Goal: Transaction & Acquisition: Download file/media

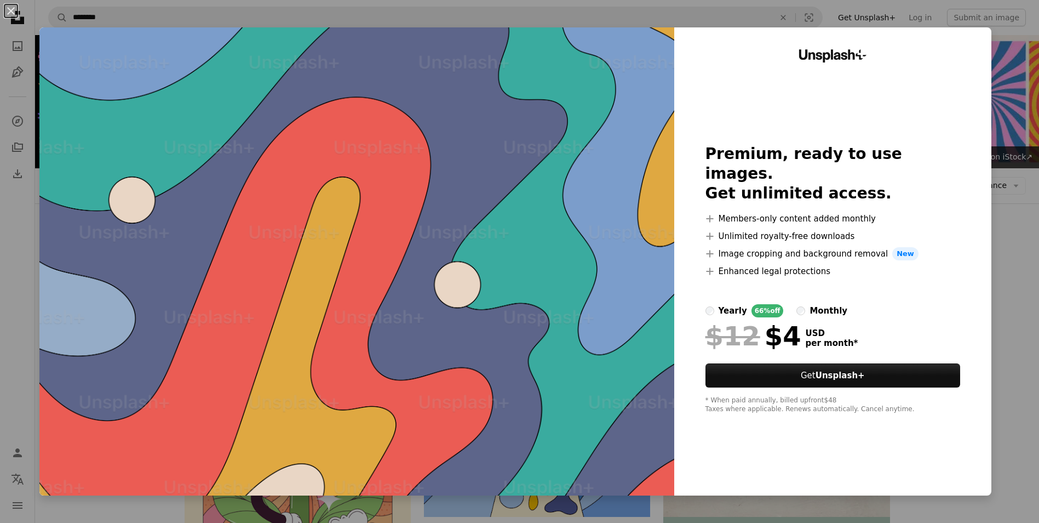
scroll to position [1205, 0]
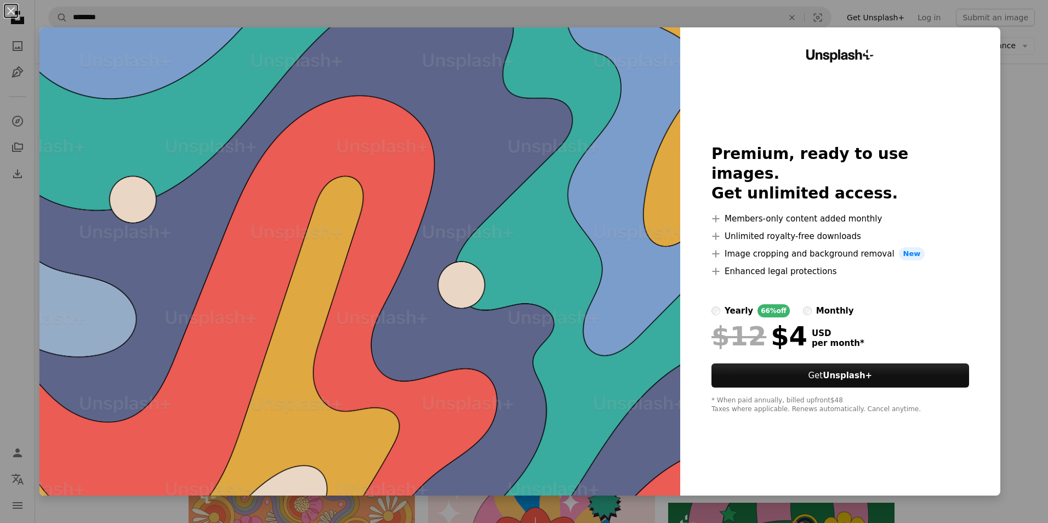
click at [1008, 79] on div "An X shape Unsplash+ Premium, ready to use images. Get unlimited access. A plus…" at bounding box center [524, 261] width 1048 height 523
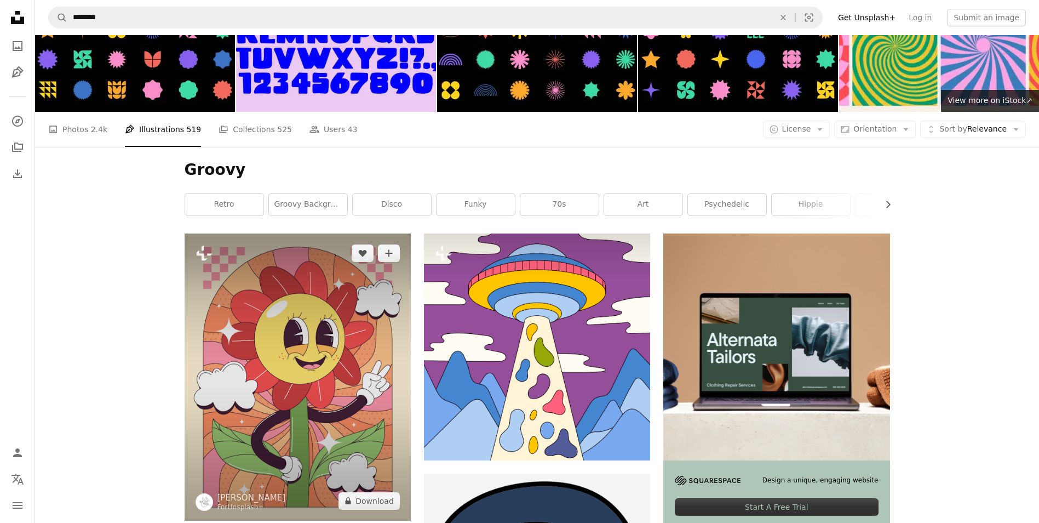
scroll to position [55, 0]
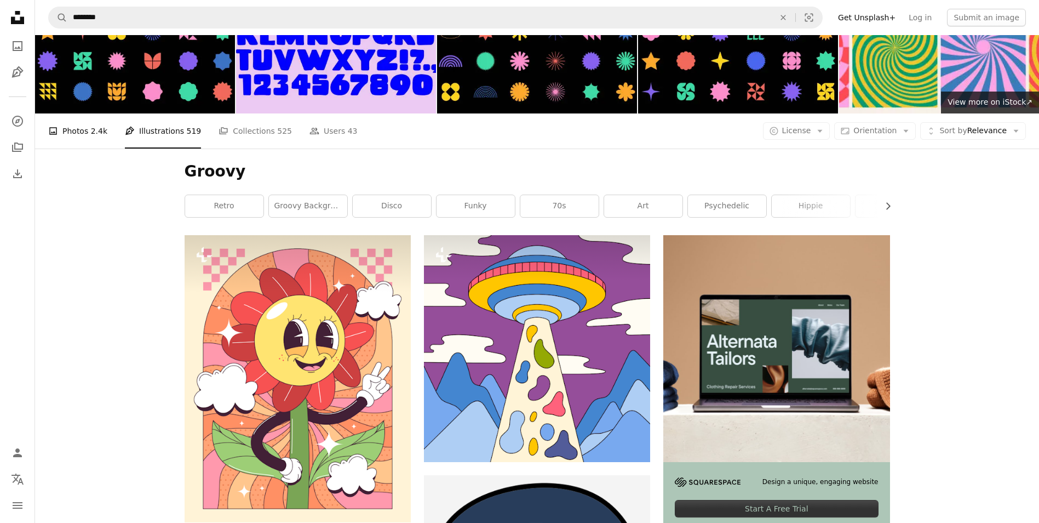
click at [96, 135] on span "2.4k" at bounding box center [99, 131] width 16 height 12
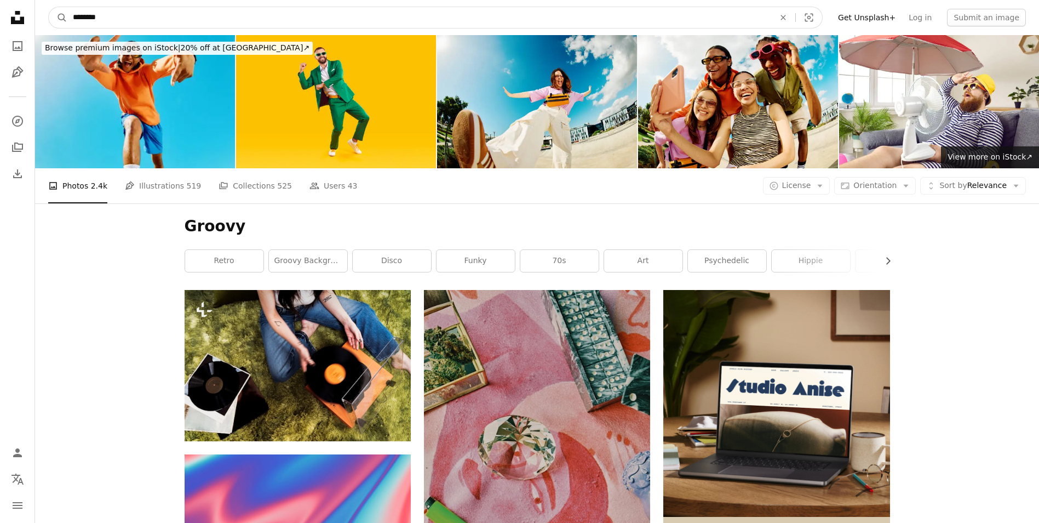
click at [139, 21] on input "********" at bounding box center [419, 17] width 704 height 21
type input "**********"
click button "A magnifying glass" at bounding box center [58, 17] width 19 height 21
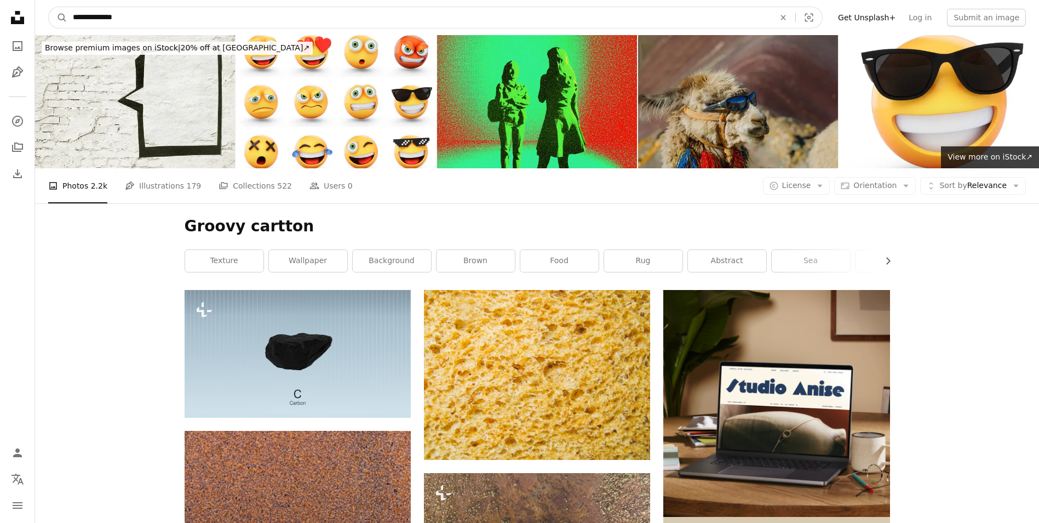
click at [158, 15] on input "**********" at bounding box center [419, 17] width 704 height 21
type input "**********"
click button "A magnifying glass" at bounding box center [58, 17] width 19 height 21
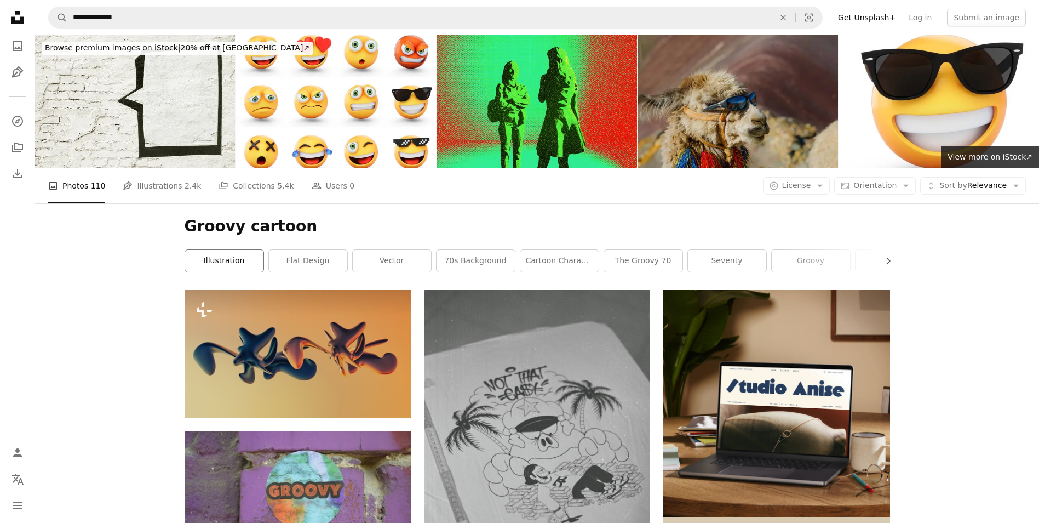
click at [209, 254] on link "illustration" at bounding box center [224, 261] width 78 height 22
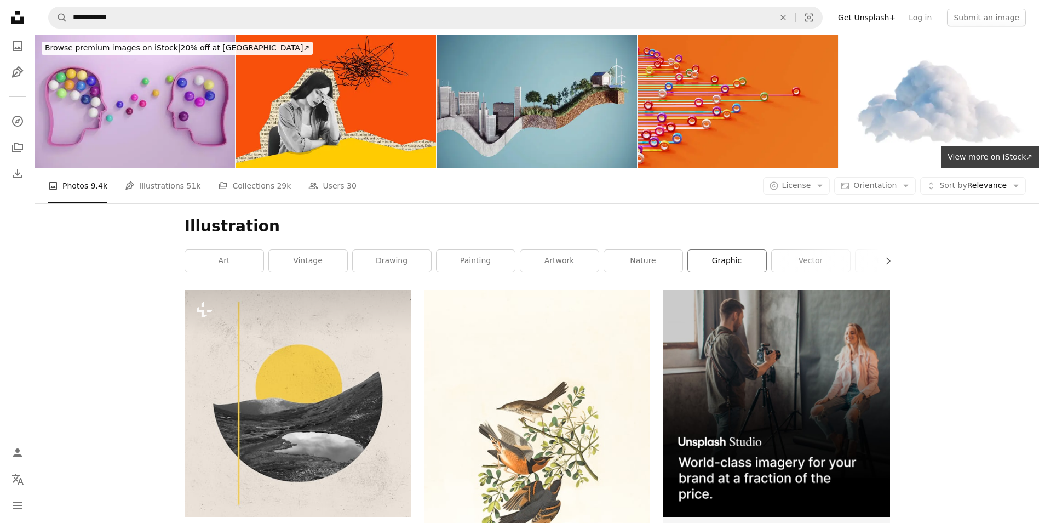
click at [705, 265] on link "graphic" at bounding box center [727, 261] width 78 height 22
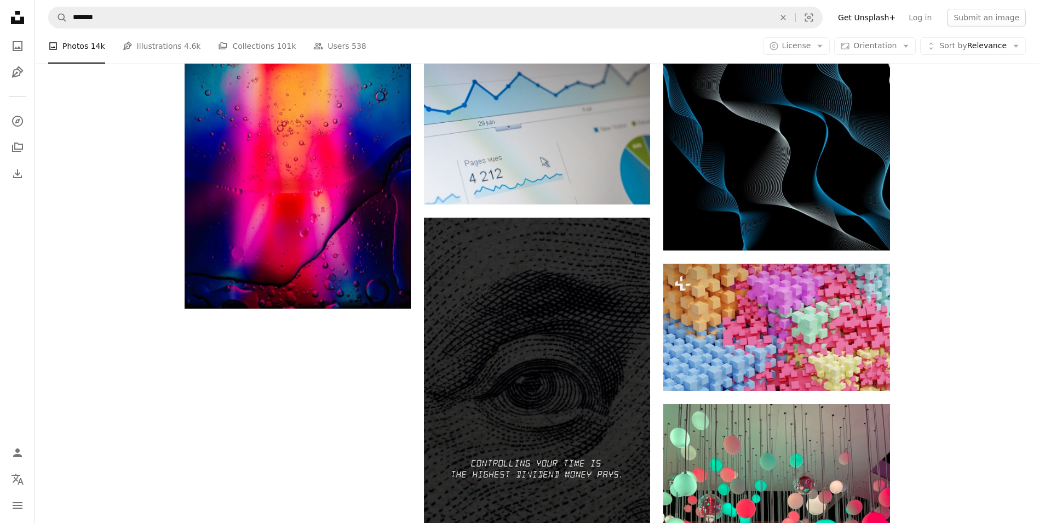
scroll to position [1644, 0]
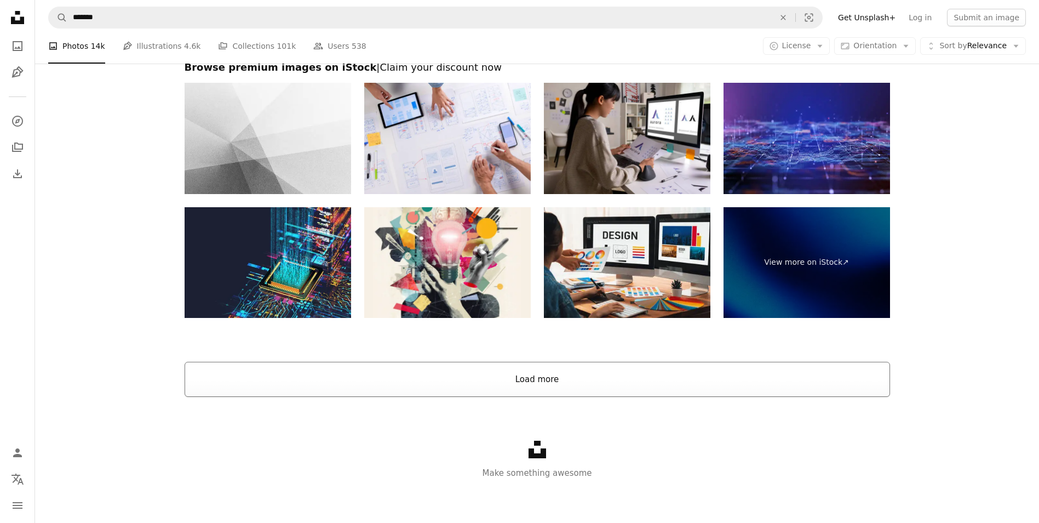
click at [578, 371] on button "Load more" at bounding box center [538, 379] width 706 height 35
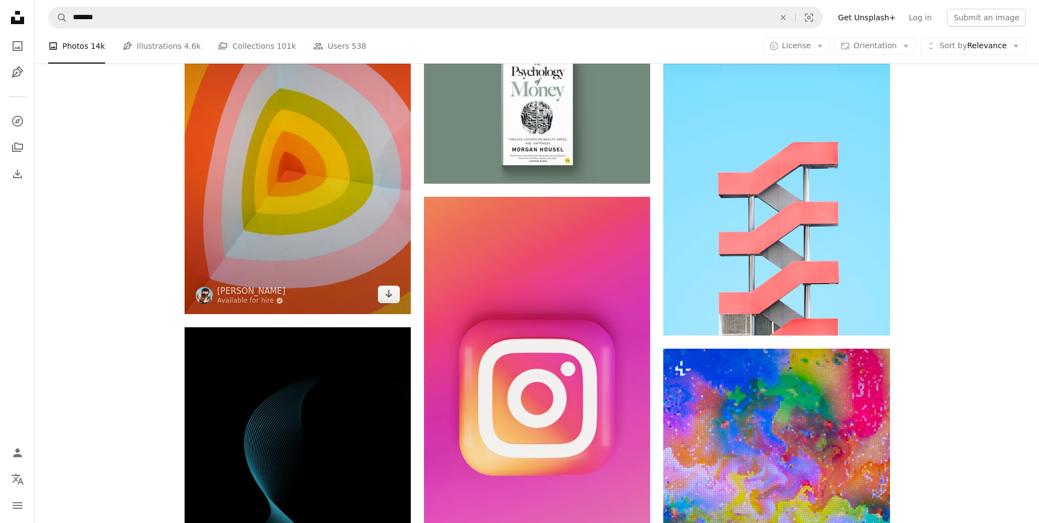
scroll to position [3664, 0]
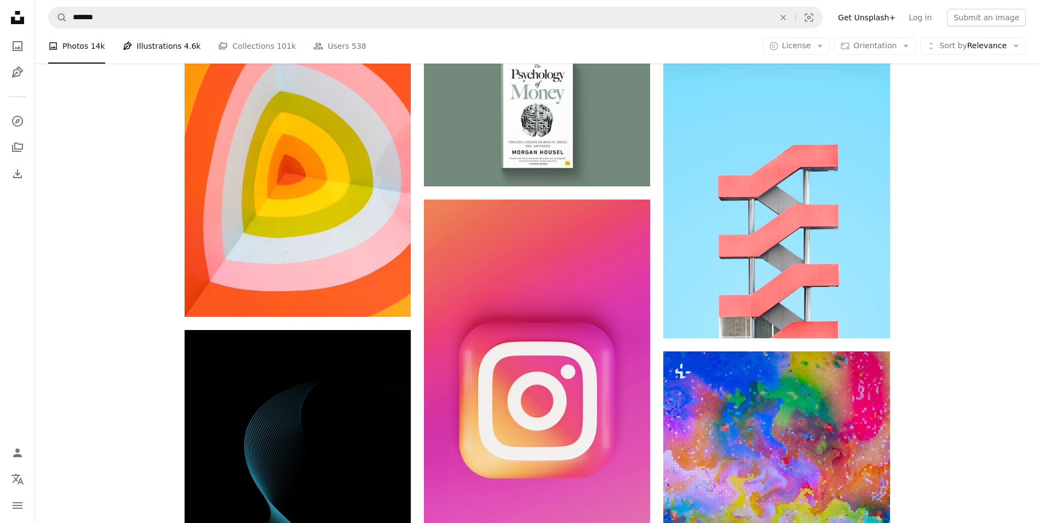
click at [165, 46] on link "Pen Tool Illustrations 4.6k" at bounding box center [162, 45] width 78 height 35
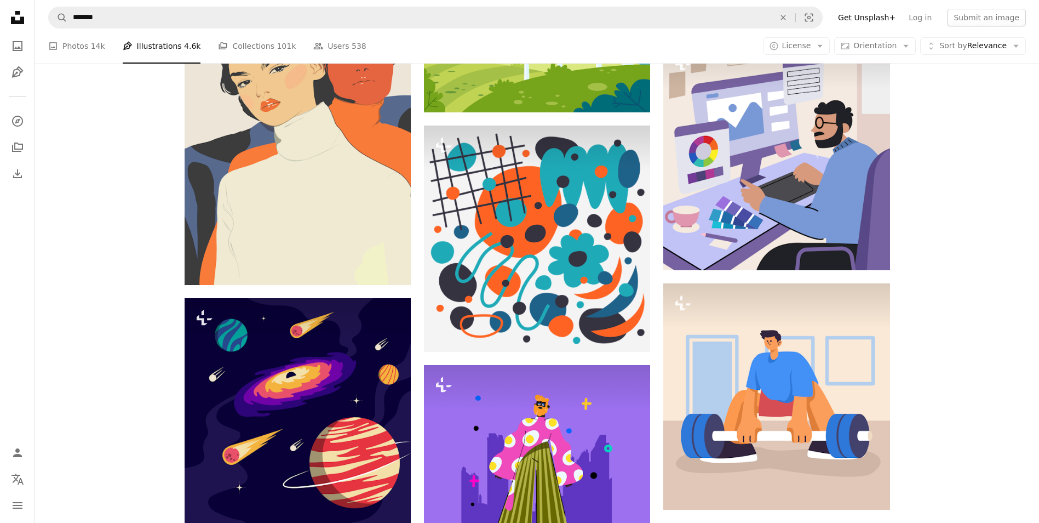
scroll to position [548, 0]
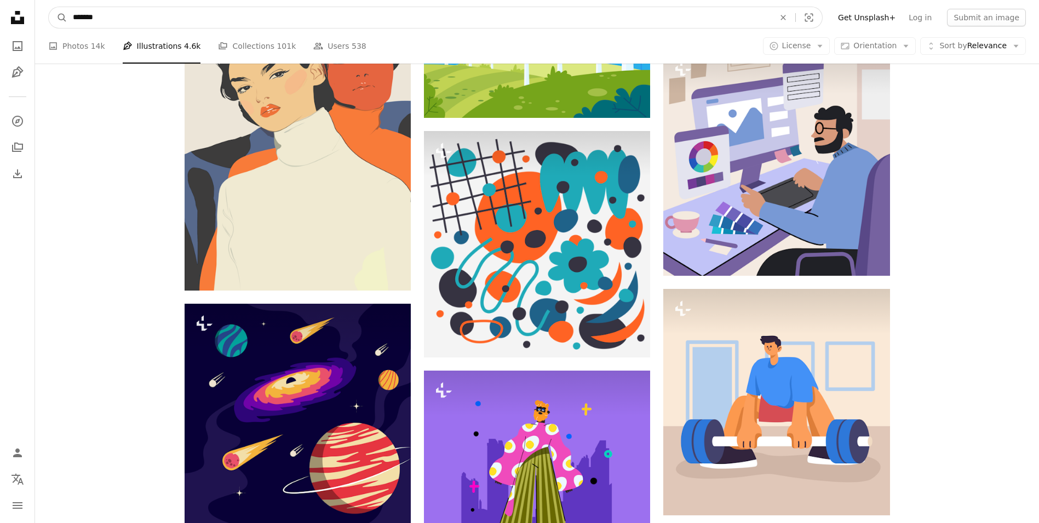
click at [126, 12] on input "*******" at bounding box center [419, 17] width 704 height 21
type input "*"
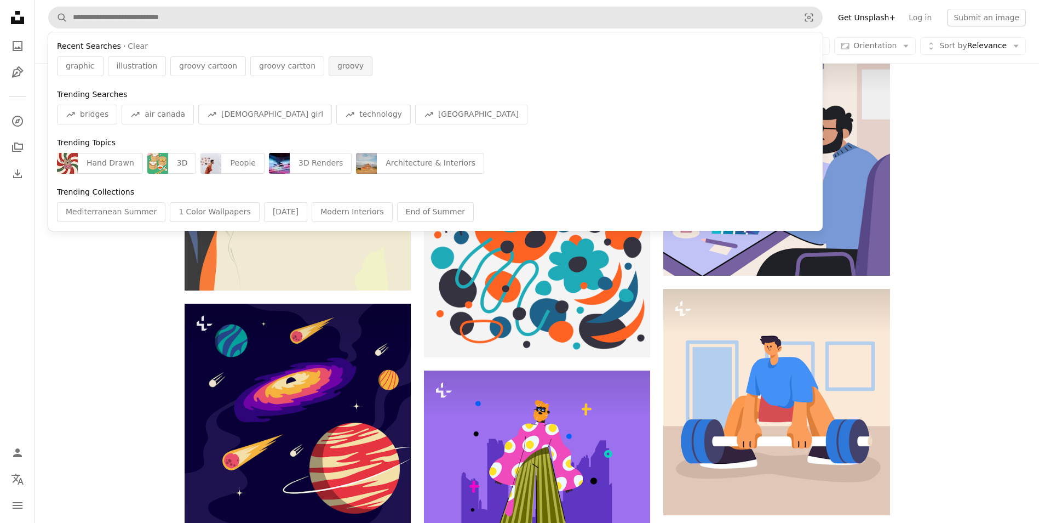
click at [338, 67] on span "groovy" at bounding box center [351, 66] width 26 height 11
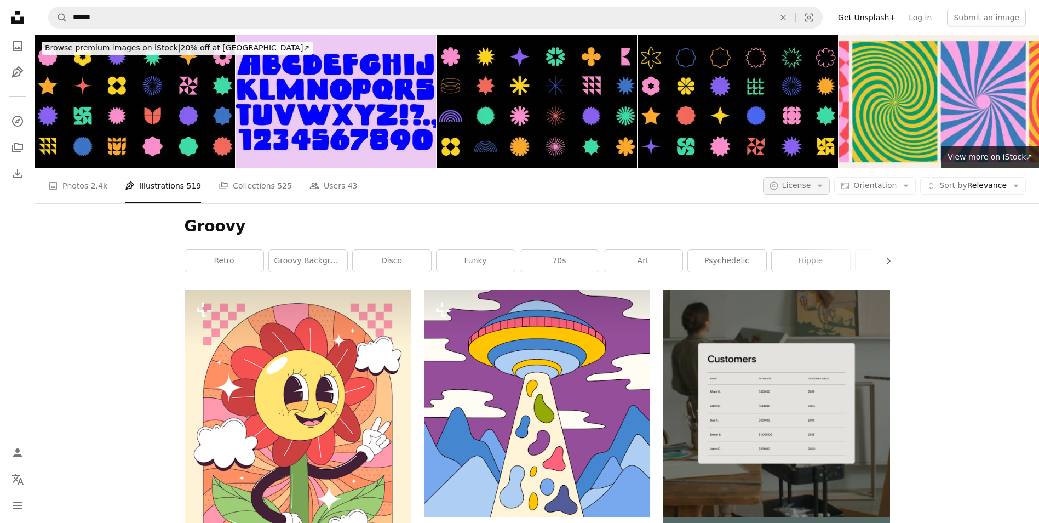
click at [795, 188] on span "License" at bounding box center [796, 185] width 29 height 9
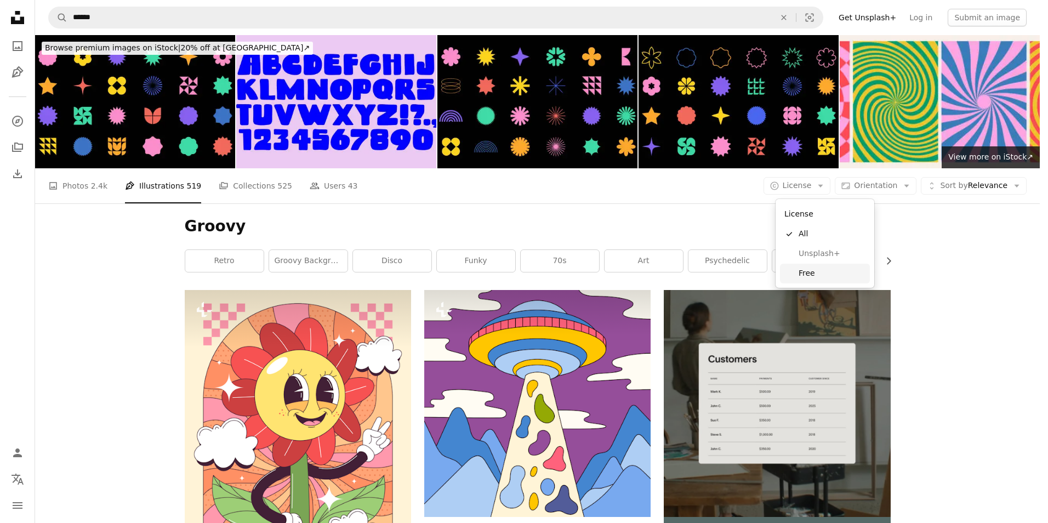
click at [810, 271] on span "Free" at bounding box center [831, 273] width 67 height 11
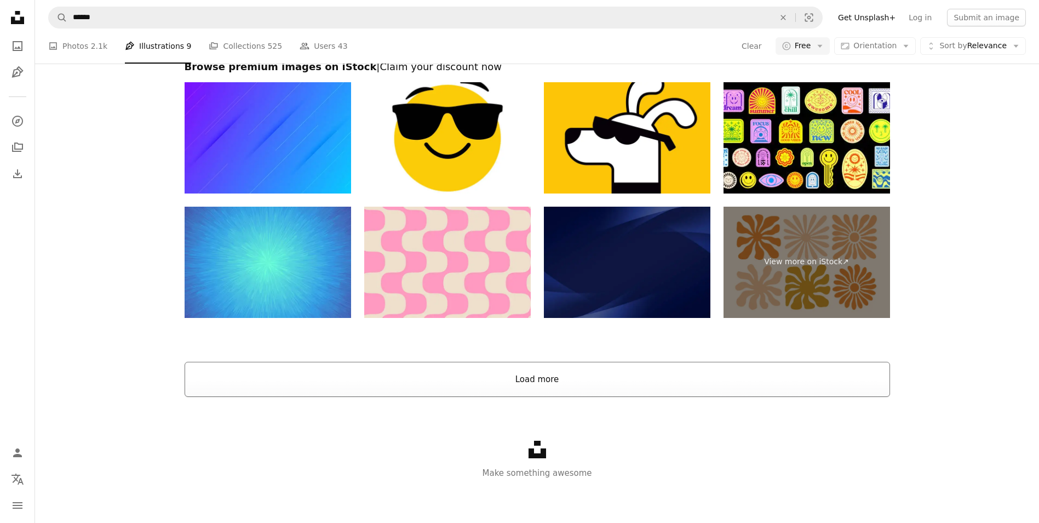
click at [501, 377] on button "Load more" at bounding box center [538, 379] width 706 height 35
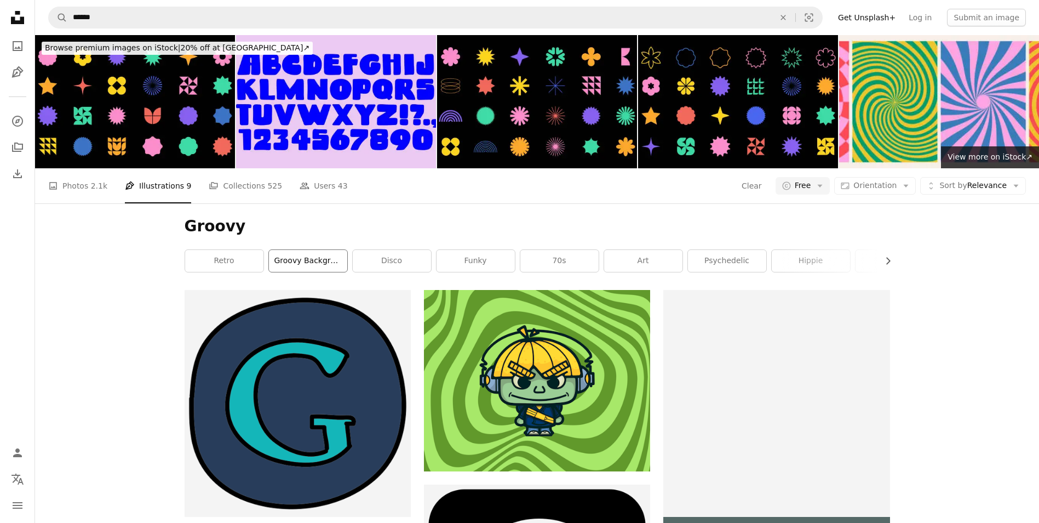
click at [332, 264] on link "groovy background" at bounding box center [308, 261] width 78 height 22
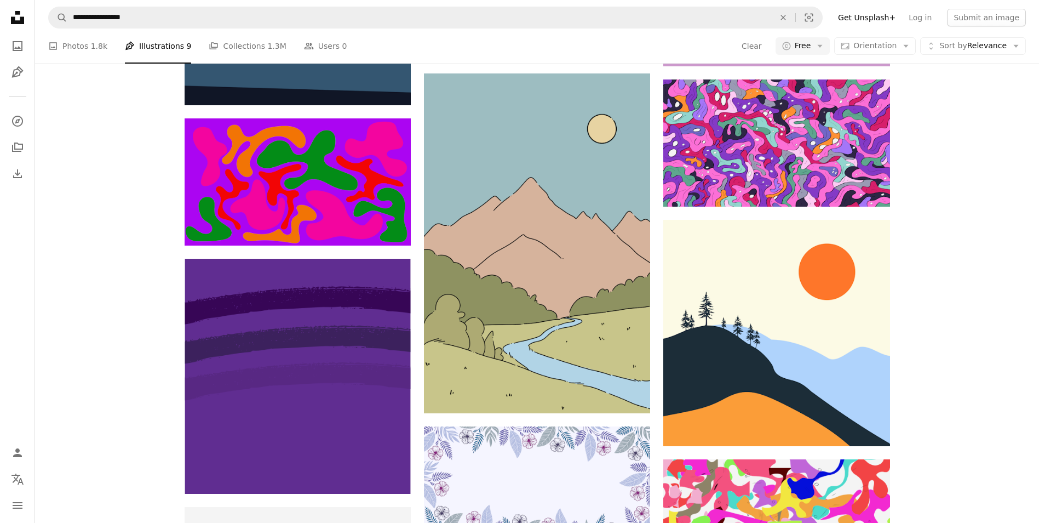
scroll to position [6849, 0]
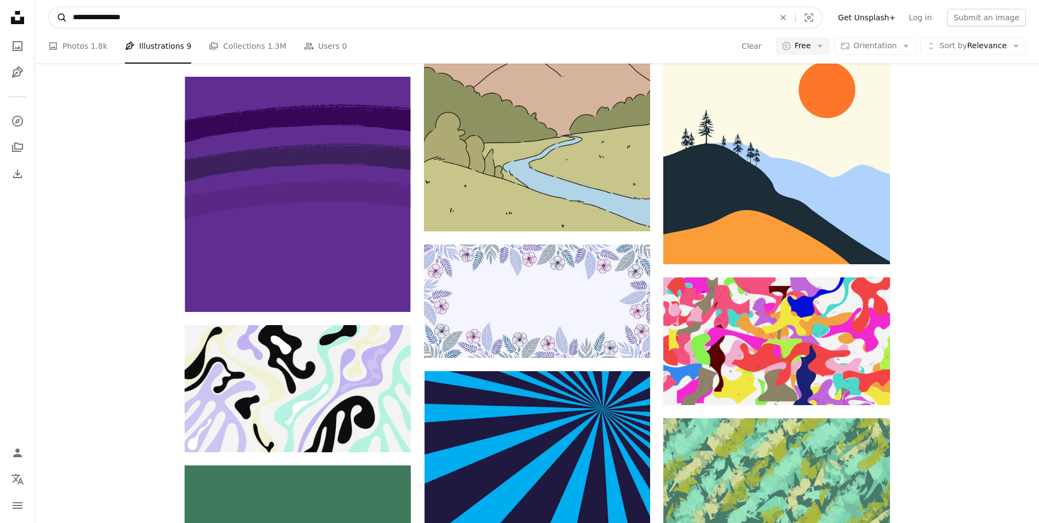
drag, startPoint x: 153, startPoint y: 18, endPoint x: 60, endPoint y: 16, distance: 93.2
click at [60, 16] on form "**********" at bounding box center [435, 18] width 775 height 22
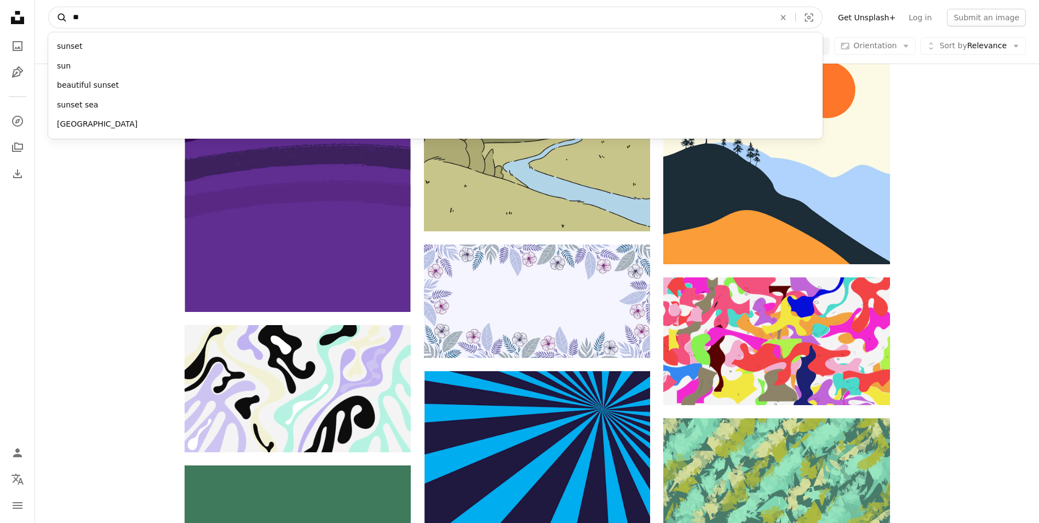
type input "*"
type input "*******"
click button "A magnifying glass" at bounding box center [58, 17] width 19 height 21
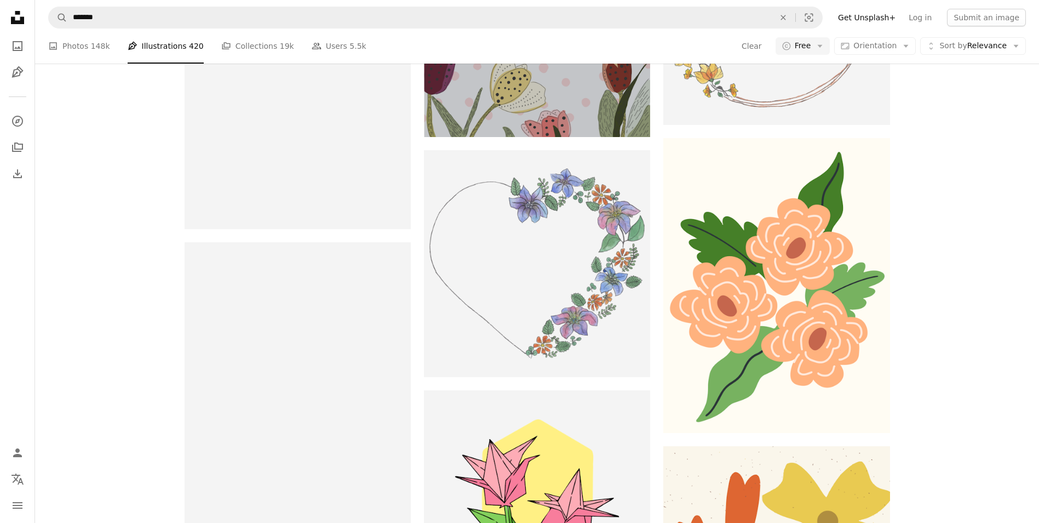
scroll to position [1096, 0]
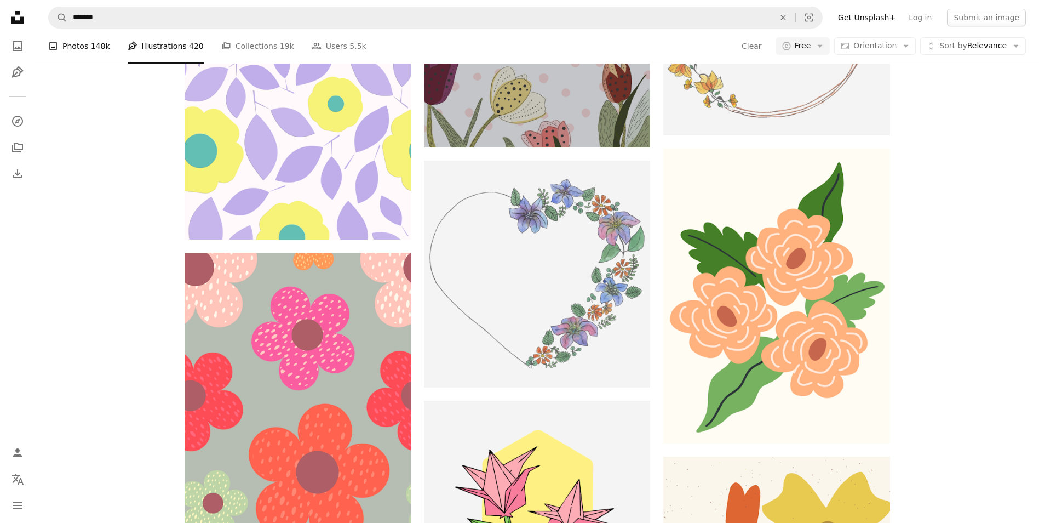
click at [96, 48] on span "148k" at bounding box center [100, 46] width 19 height 12
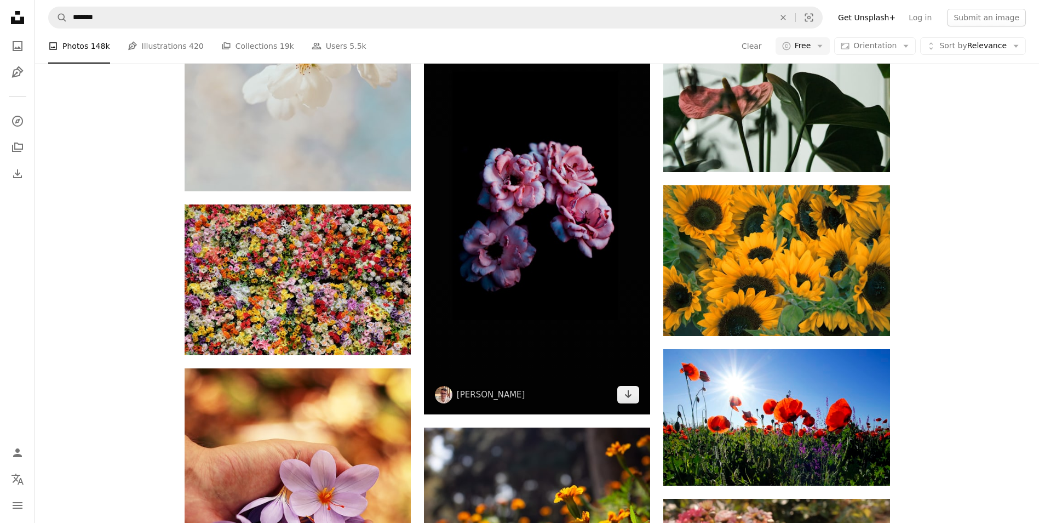
scroll to position [2904, 0]
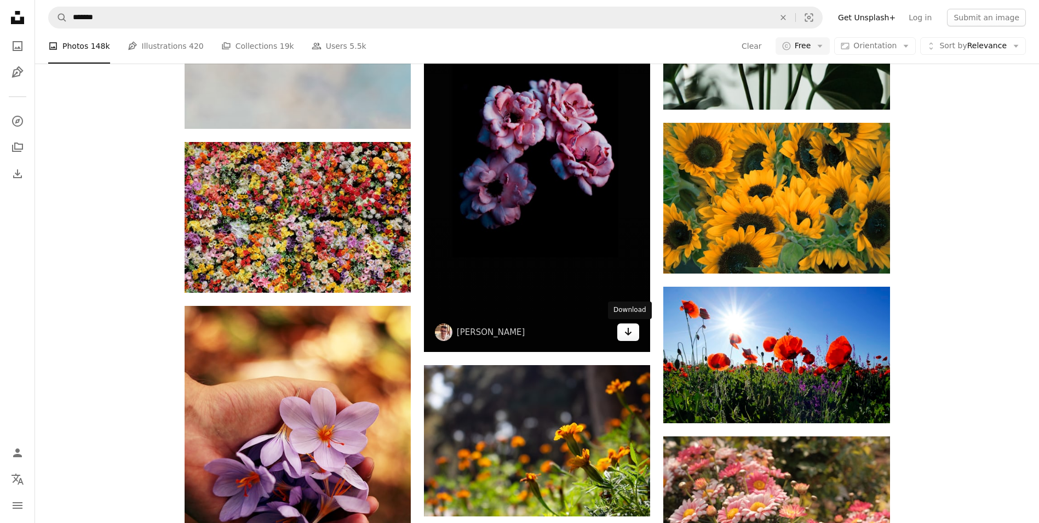
click at [633, 332] on link "Arrow pointing down" at bounding box center [629, 332] width 22 height 18
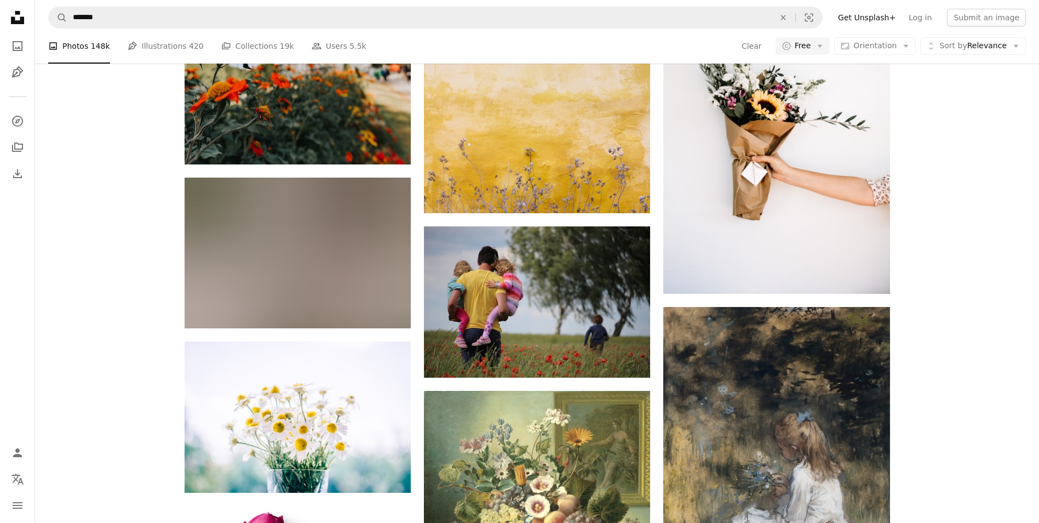
scroll to position [8274, 0]
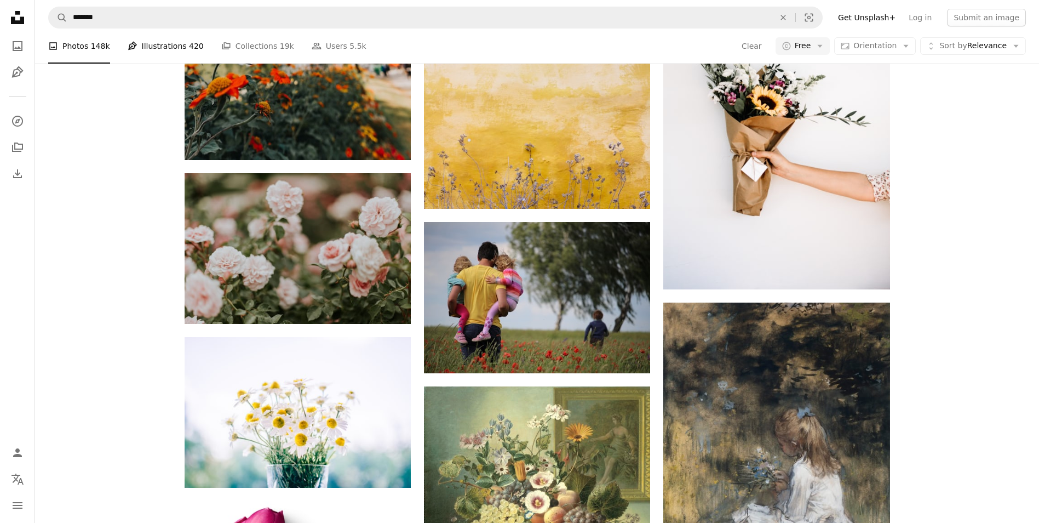
click at [189, 51] on span "420" at bounding box center [196, 46] width 15 height 12
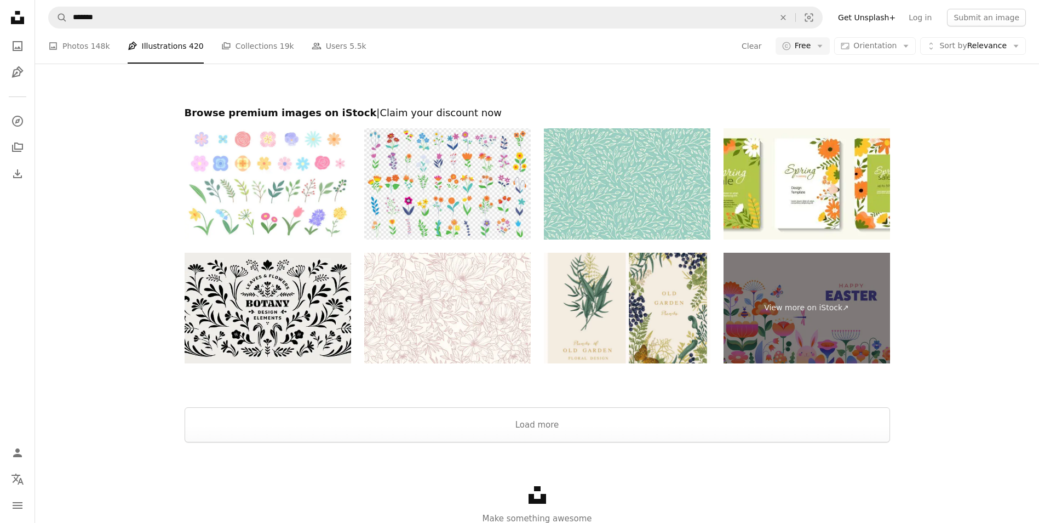
scroll to position [3973, 0]
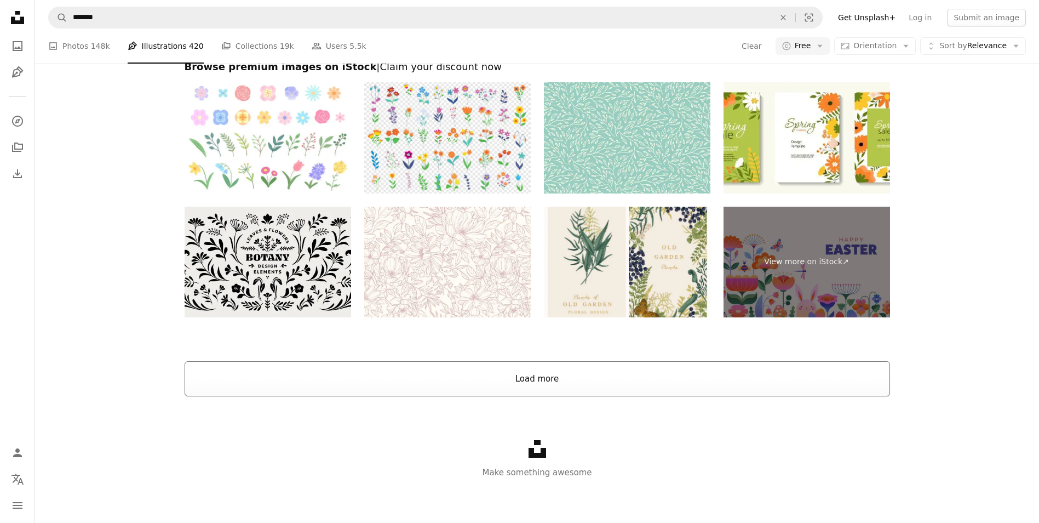
click at [521, 372] on button "Load more" at bounding box center [538, 378] width 706 height 35
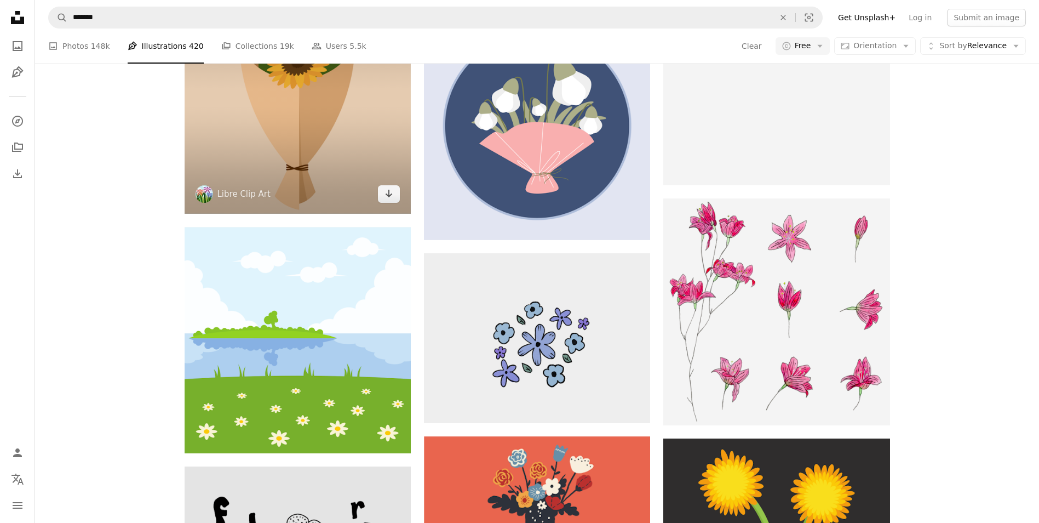
scroll to position [6110, 0]
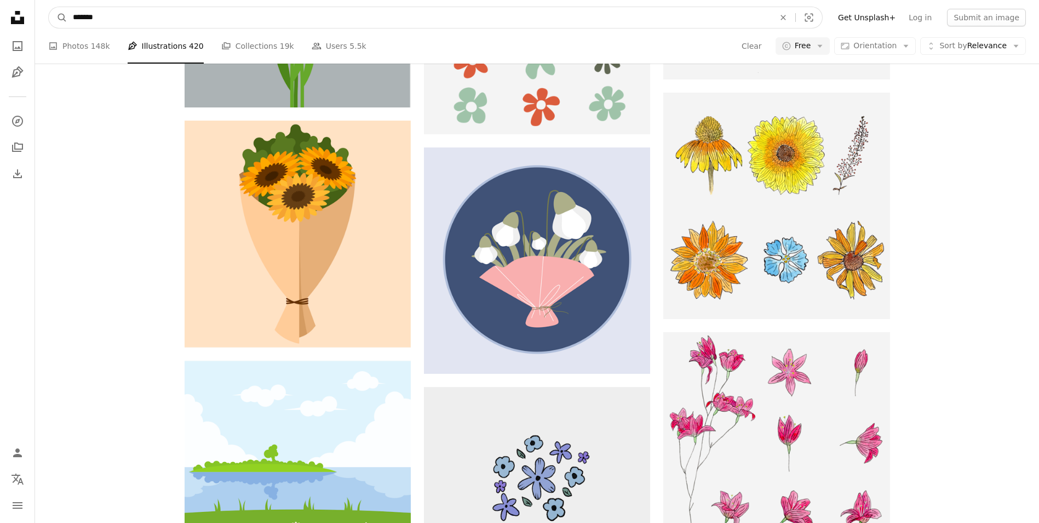
click at [129, 16] on input "*******" at bounding box center [419, 17] width 704 height 21
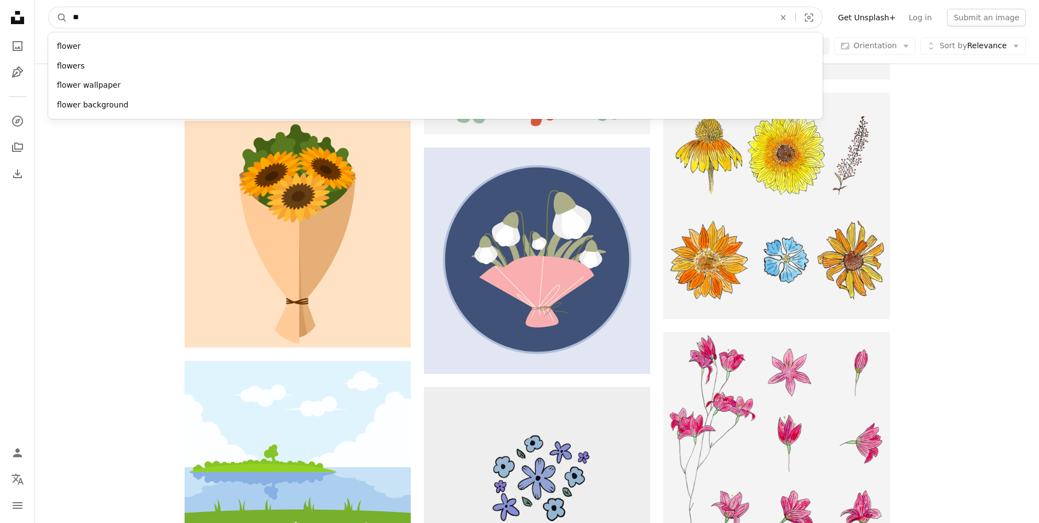
type input "*"
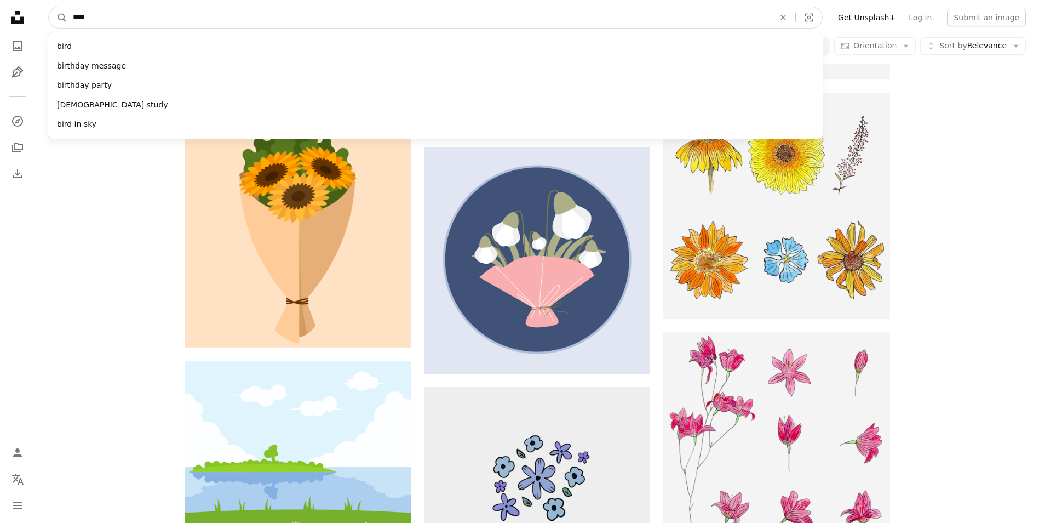
type input "*****"
click button "A magnifying glass" at bounding box center [58, 17] width 19 height 21
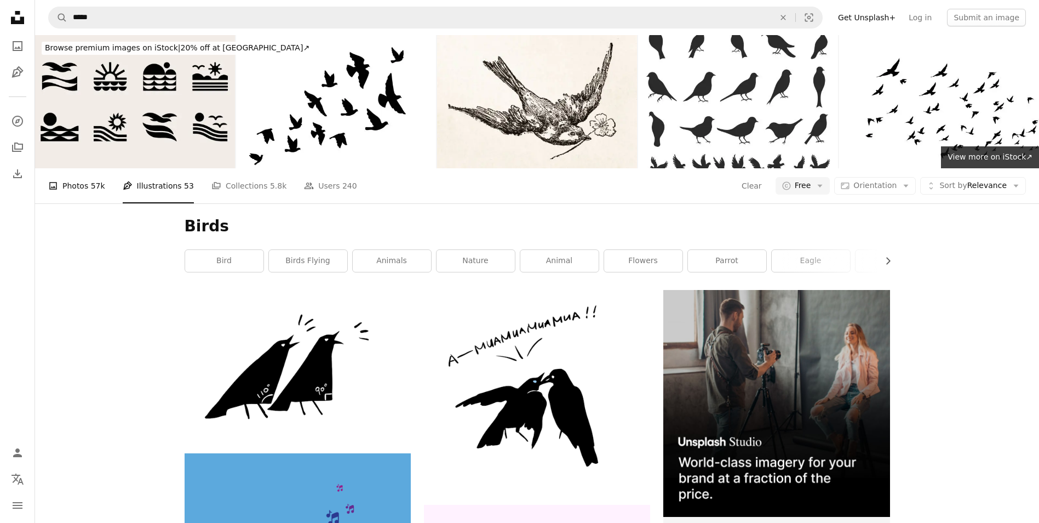
click at [96, 184] on span "57k" at bounding box center [98, 186] width 14 height 12
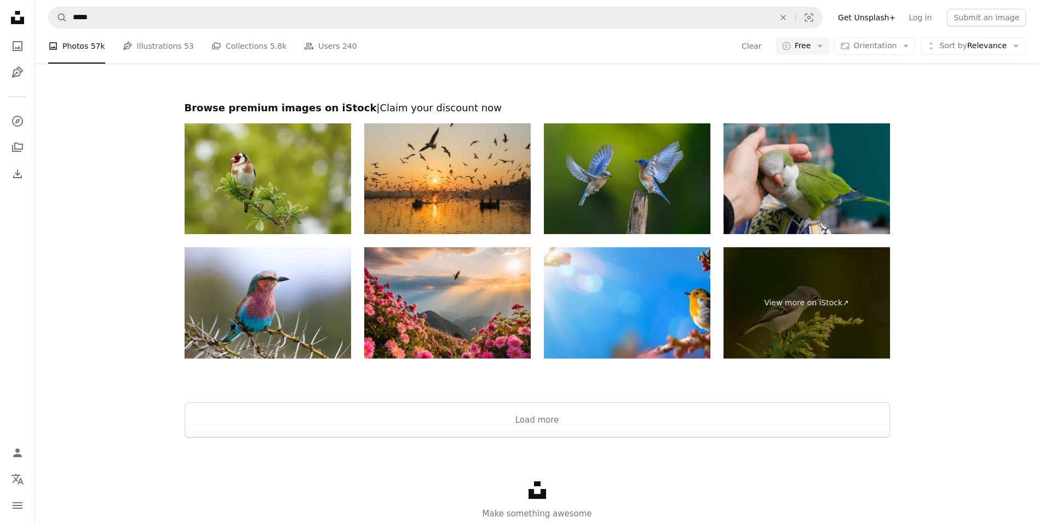
scroll to position [2181, 0]
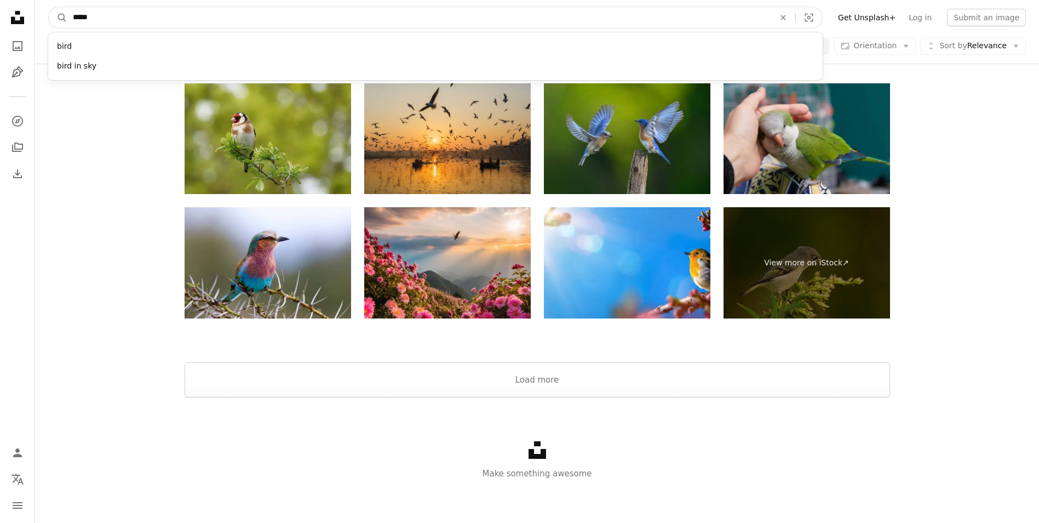
drag, startPoint x: 98, startPoint y: 16, endPoint x: 70, endPoint y: 18, distance: 28.5
click at [70, 18] on input "*****" at bounding box center [419, 17] width 704 height 21
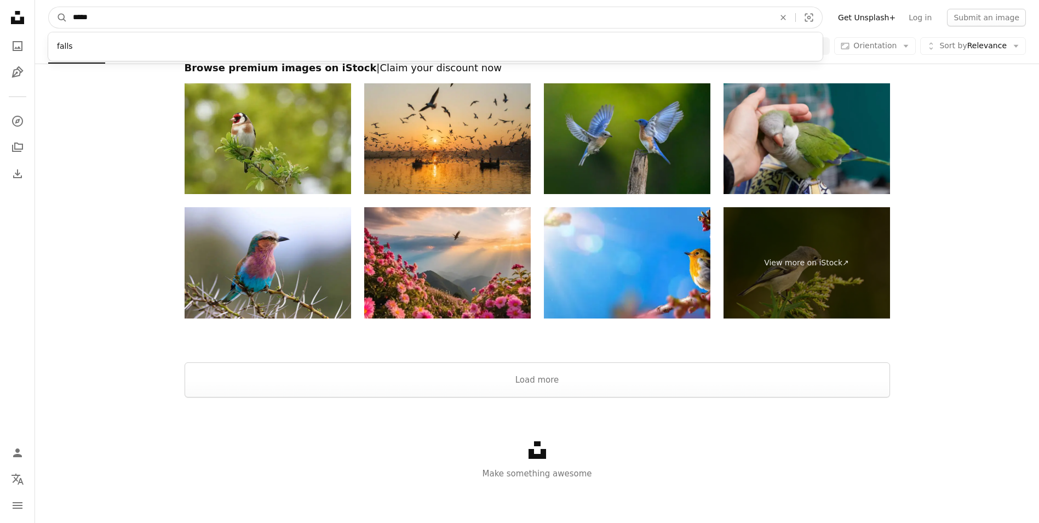
type input "******"
click button "A magnifying glass" at bounding box center [58, 17] width 19 height 21
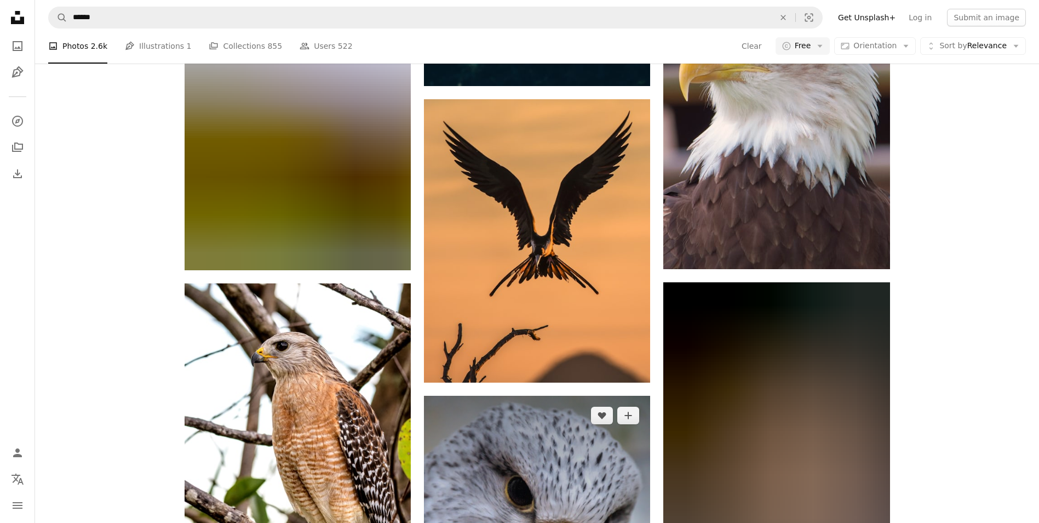
scroll to position [658, 0]
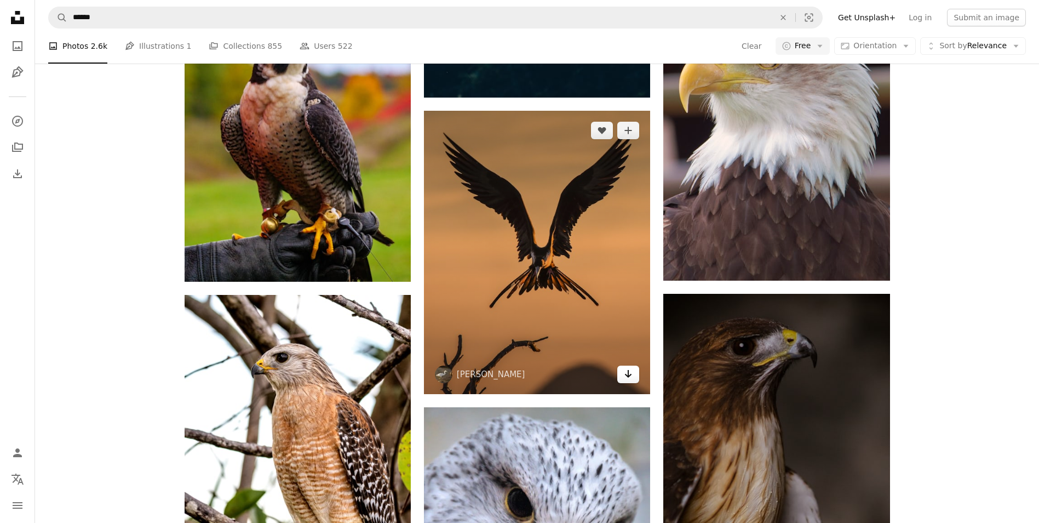
click at [632, 373] on icon "Arrow pointing down" at bounding box center [628, 373] width 9 height 13
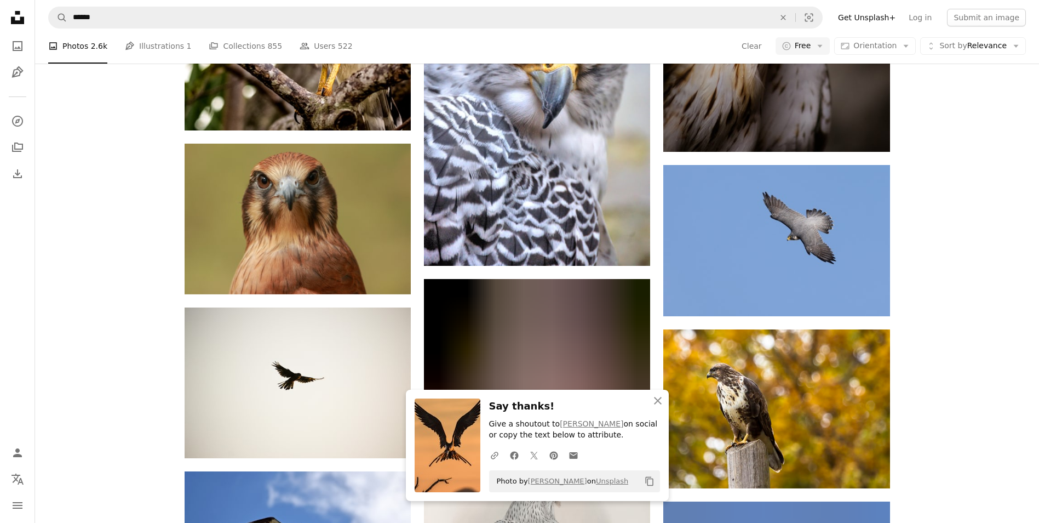
scroll to position [1151, 0]
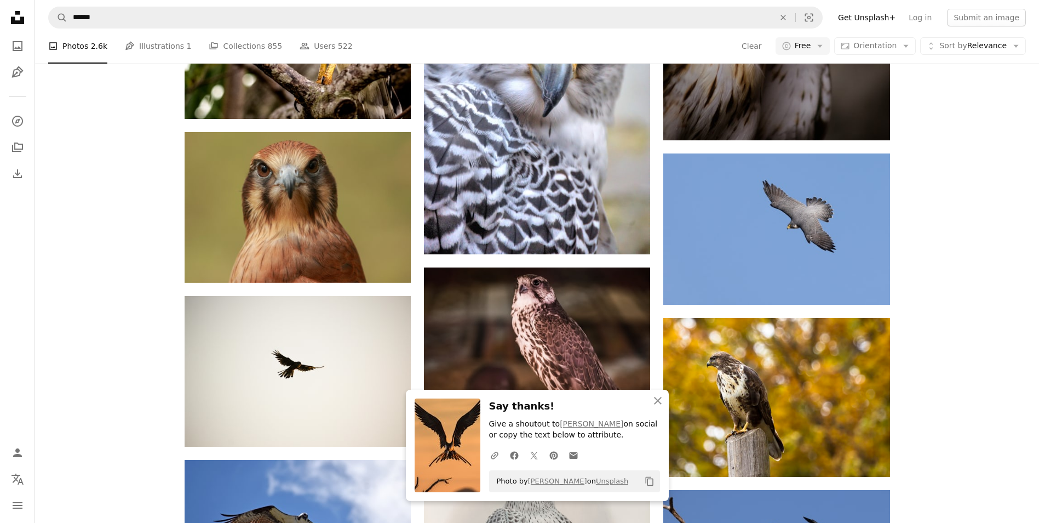
click at [941, 408] on div "A heart A plus sign [PERSON_NAME] Arrow pointing down A heart A plus sign [PERS…" at bounding box center [537, 75] width 1004 height 1873
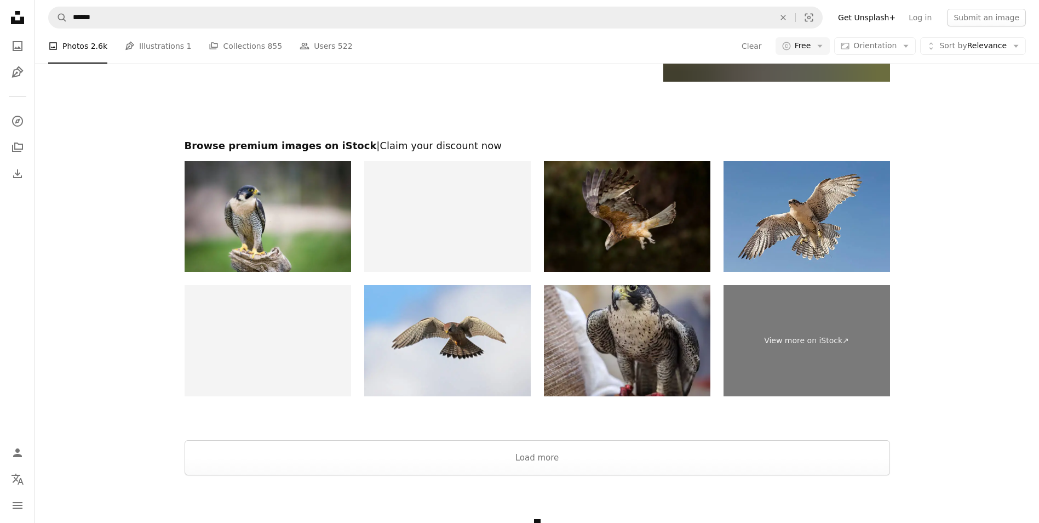
scroll to position [2160, 0]
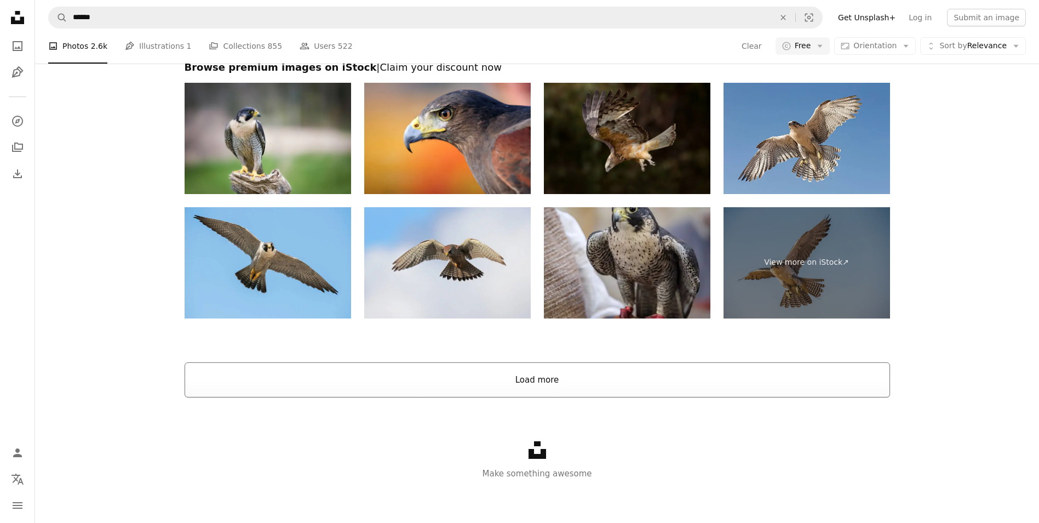
click at [536, 370] on button "Load more" at bounding box center [538, 379] width 706 height 35
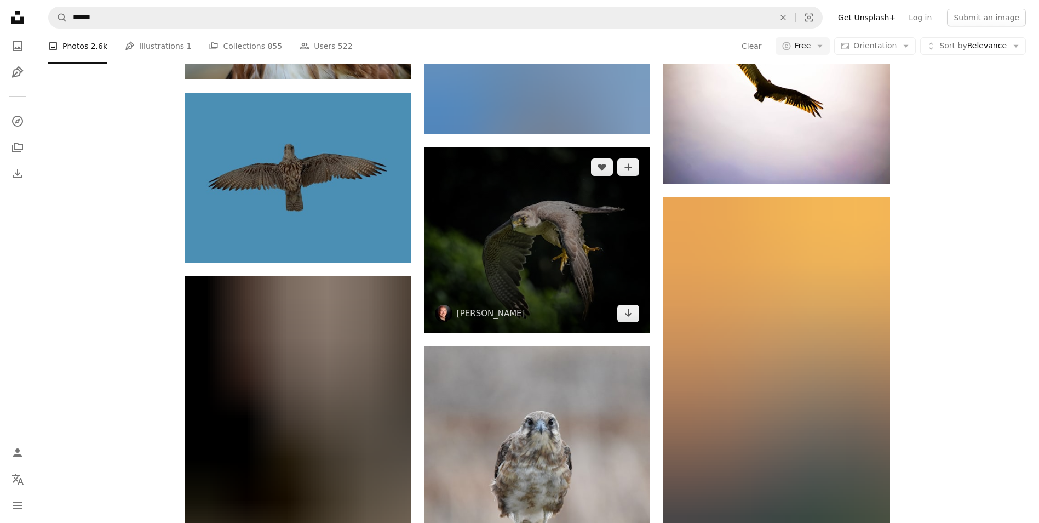
scroll to position [3694, 0]
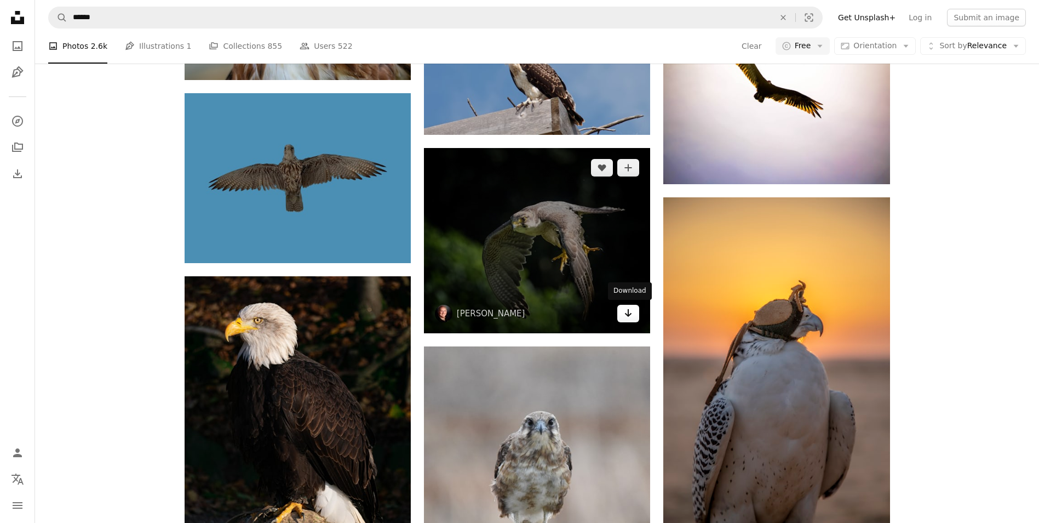
click at [627, 317] on icon "Arrow pointing down" at bounding box center [628, 312] width 9 height 13
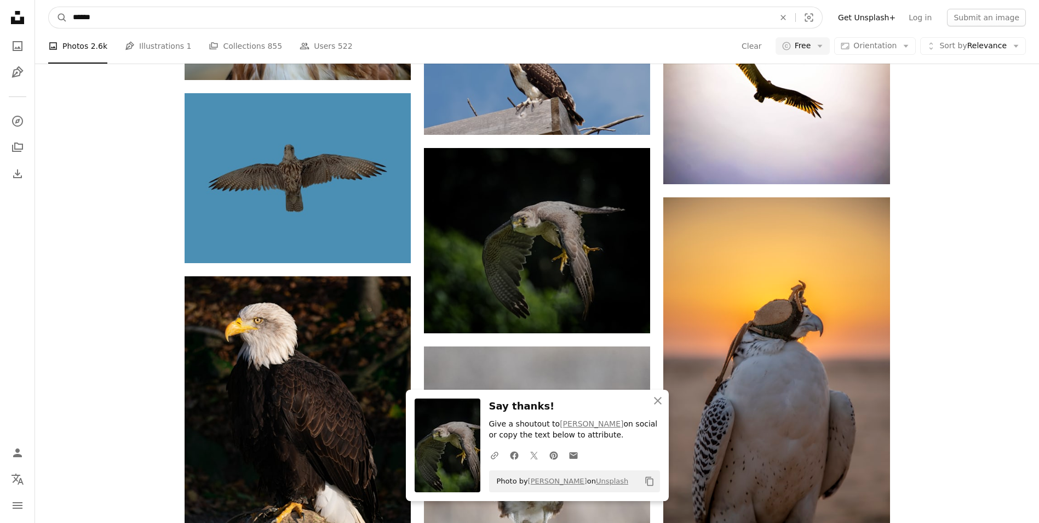
drag, startPoint x: 113, startPoint y: 12, endPoint x: 70, endPoint y: 17, distance: 43.1
click at [70, 17] on input "******" at bounding box center [419, 17] width 704 height 21
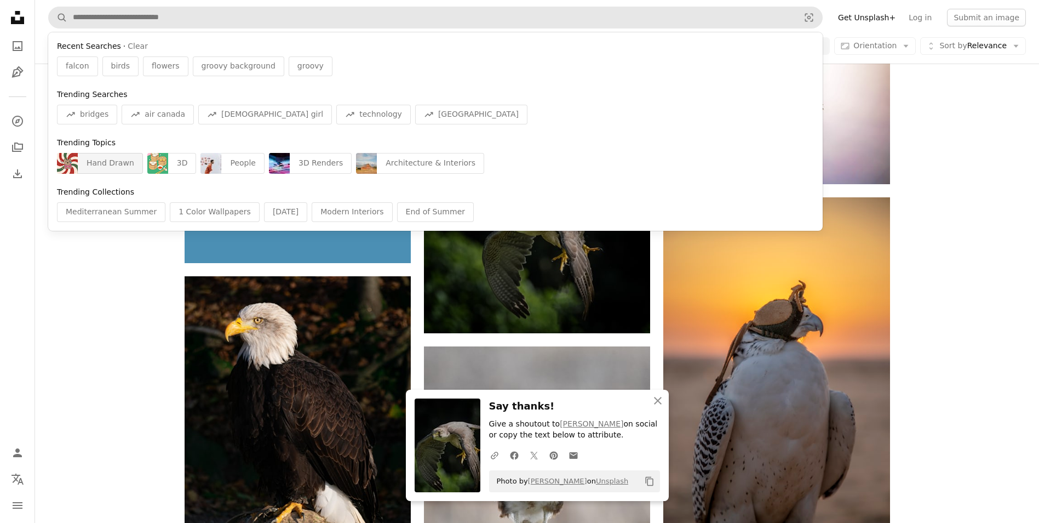
click at [100, 161] on div "Hand Drawn" at bounding box center [110, 163] width 65 height 21
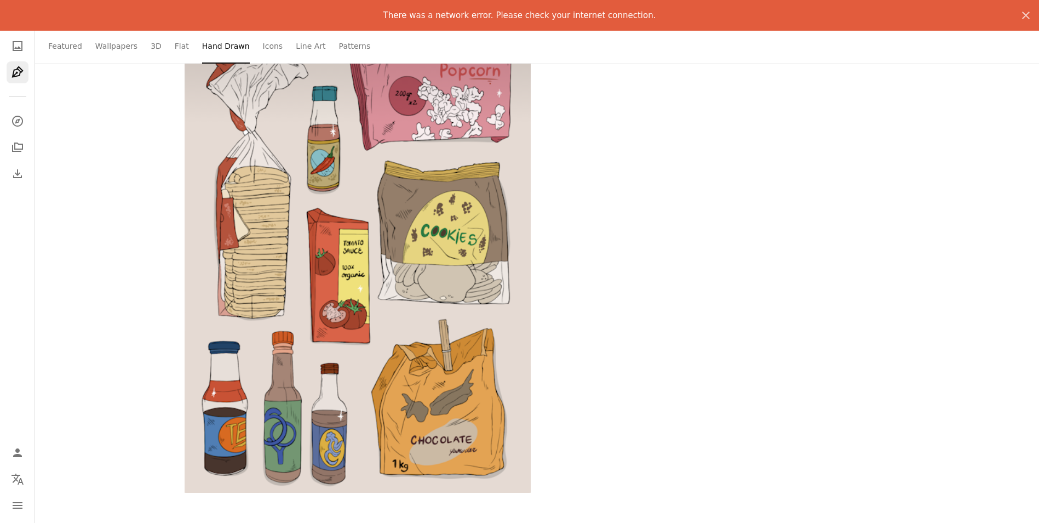
scroll to position [1635, 0]
